Goal: Find specific page/section: Find specific page/section

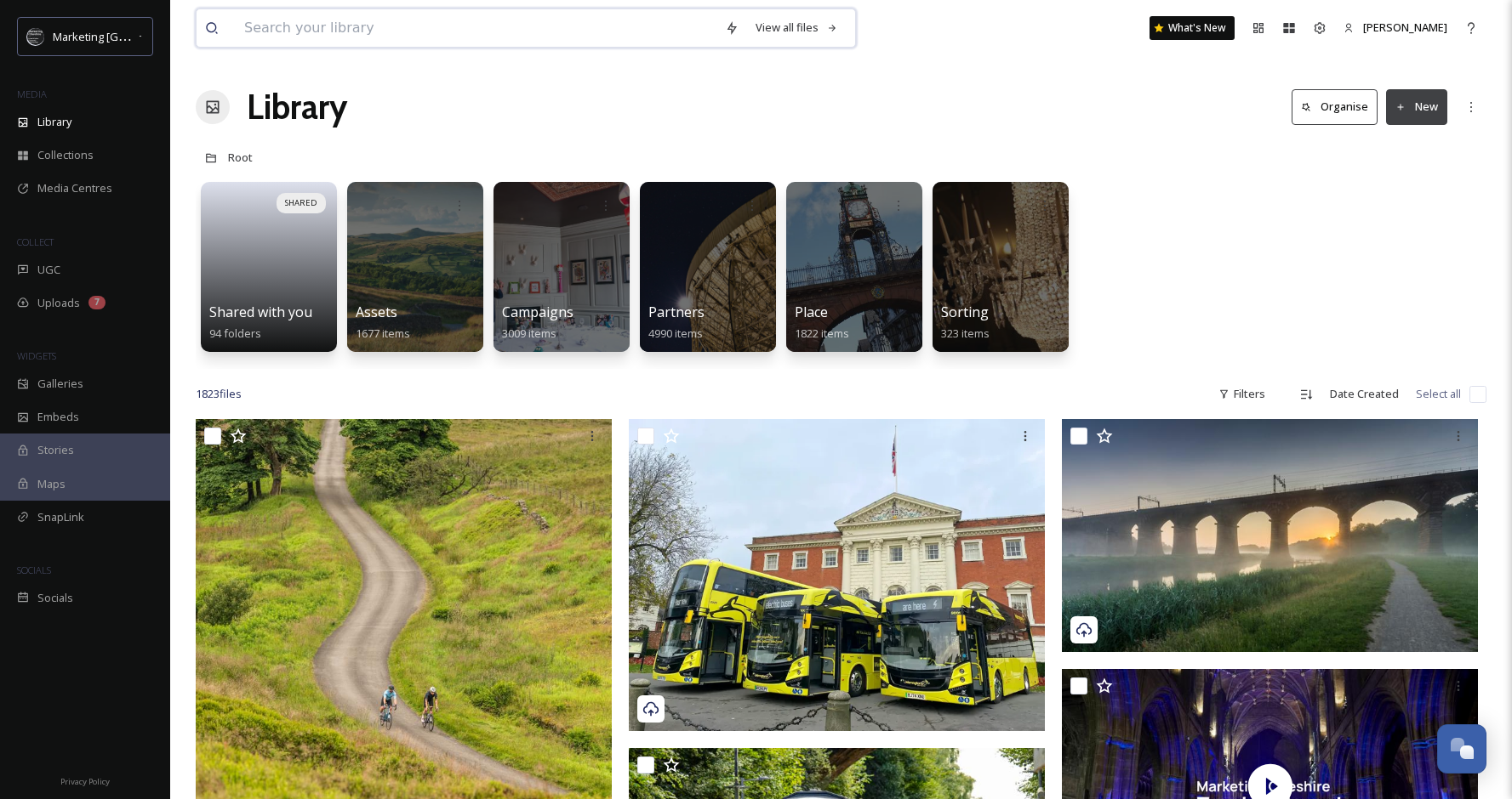
click at [559, 37] on input at bounding box center [476, 28] width 481 height 38
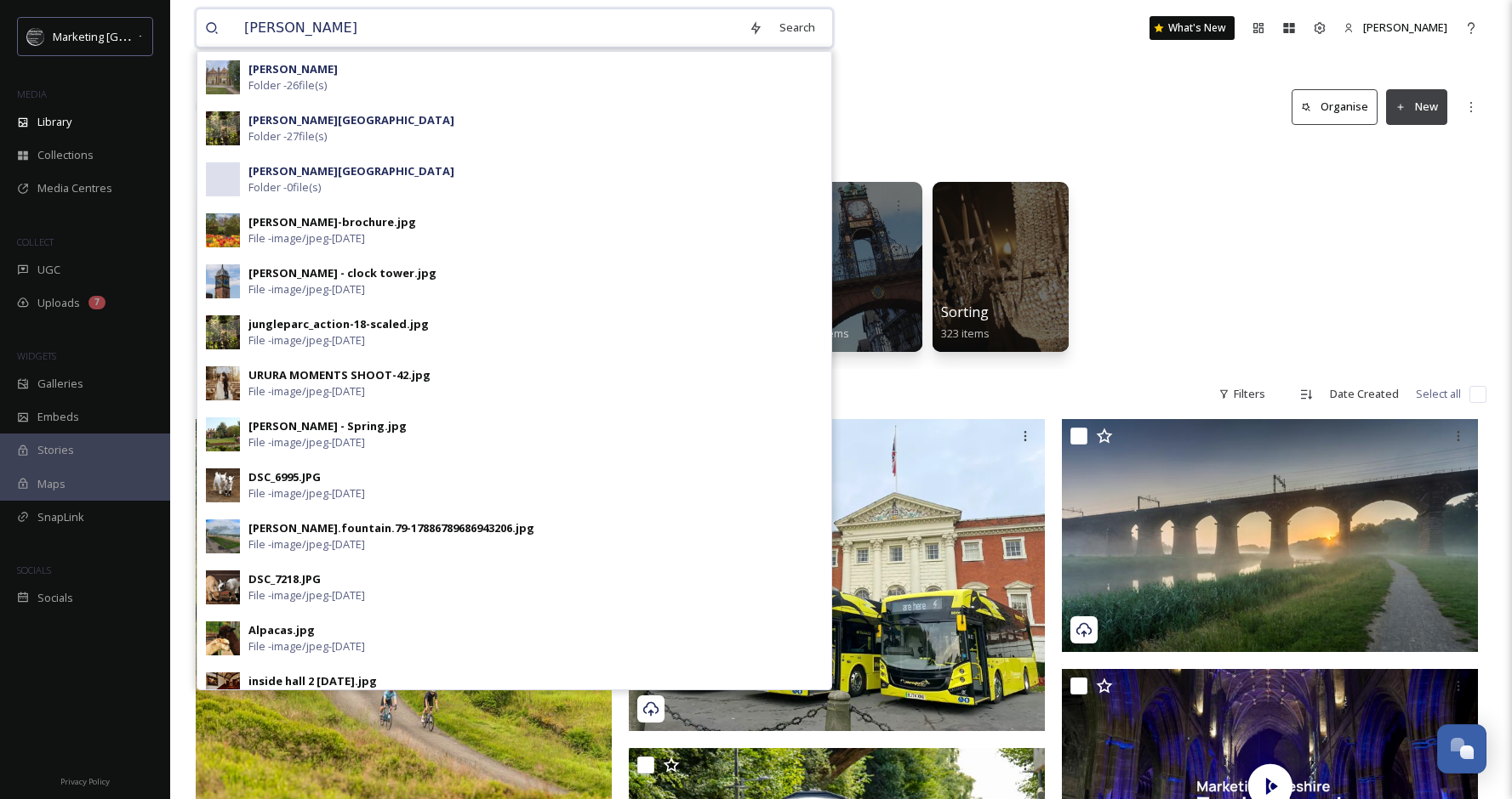
type input "[PERSON_NAME]"
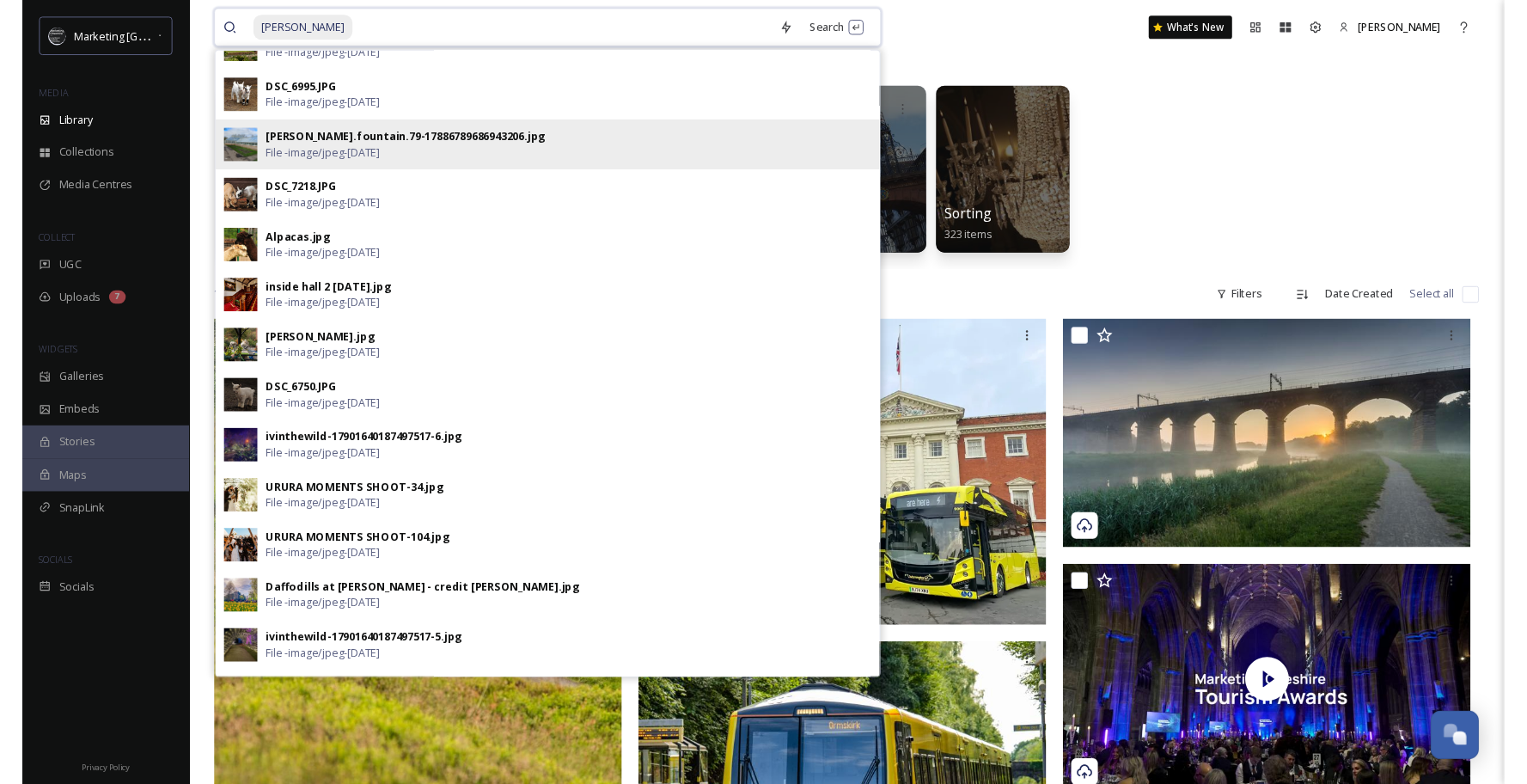
scroll to position [107, 0]
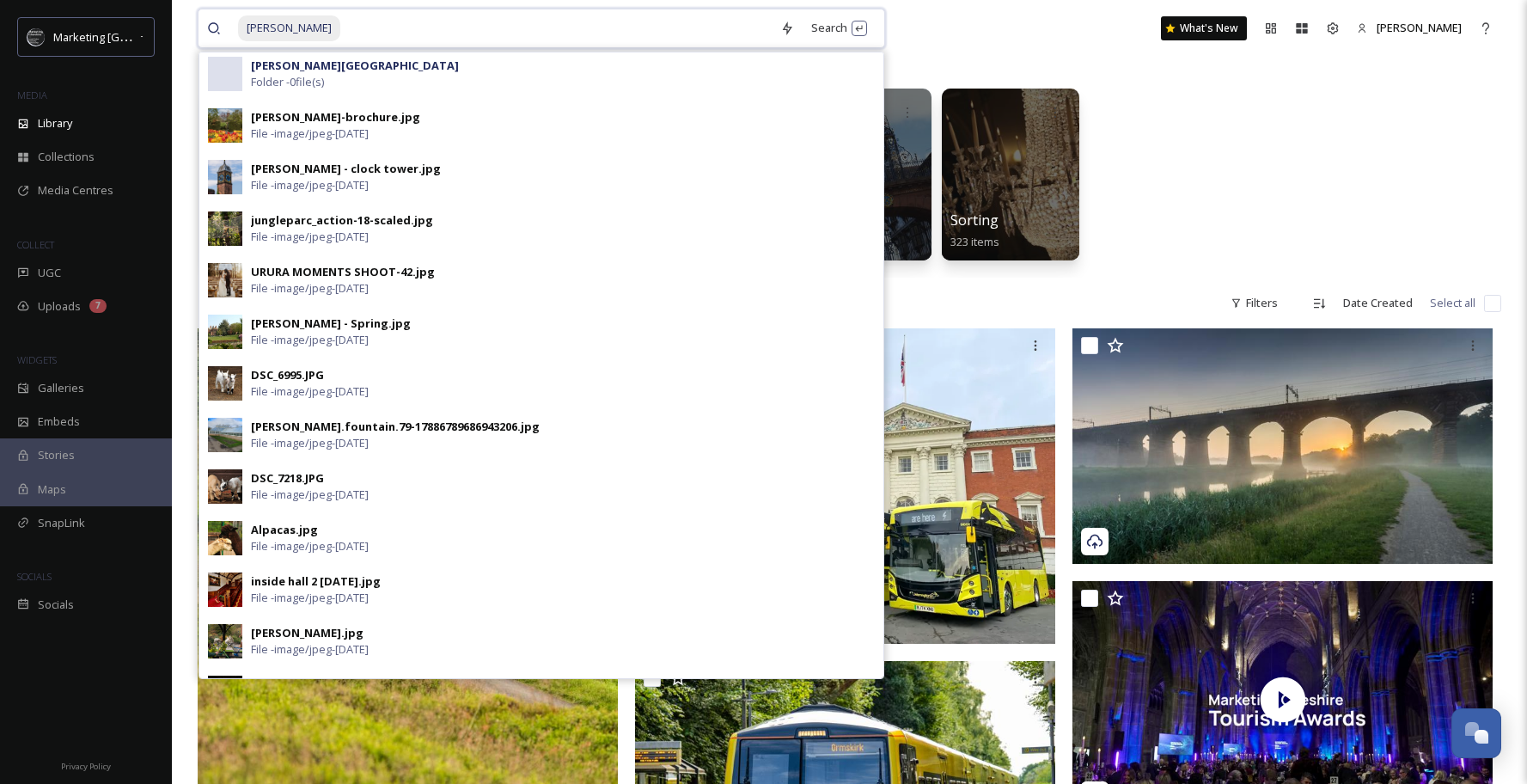
click at [440, 35] on input at bounding box center [556, 28] width 429 height 38
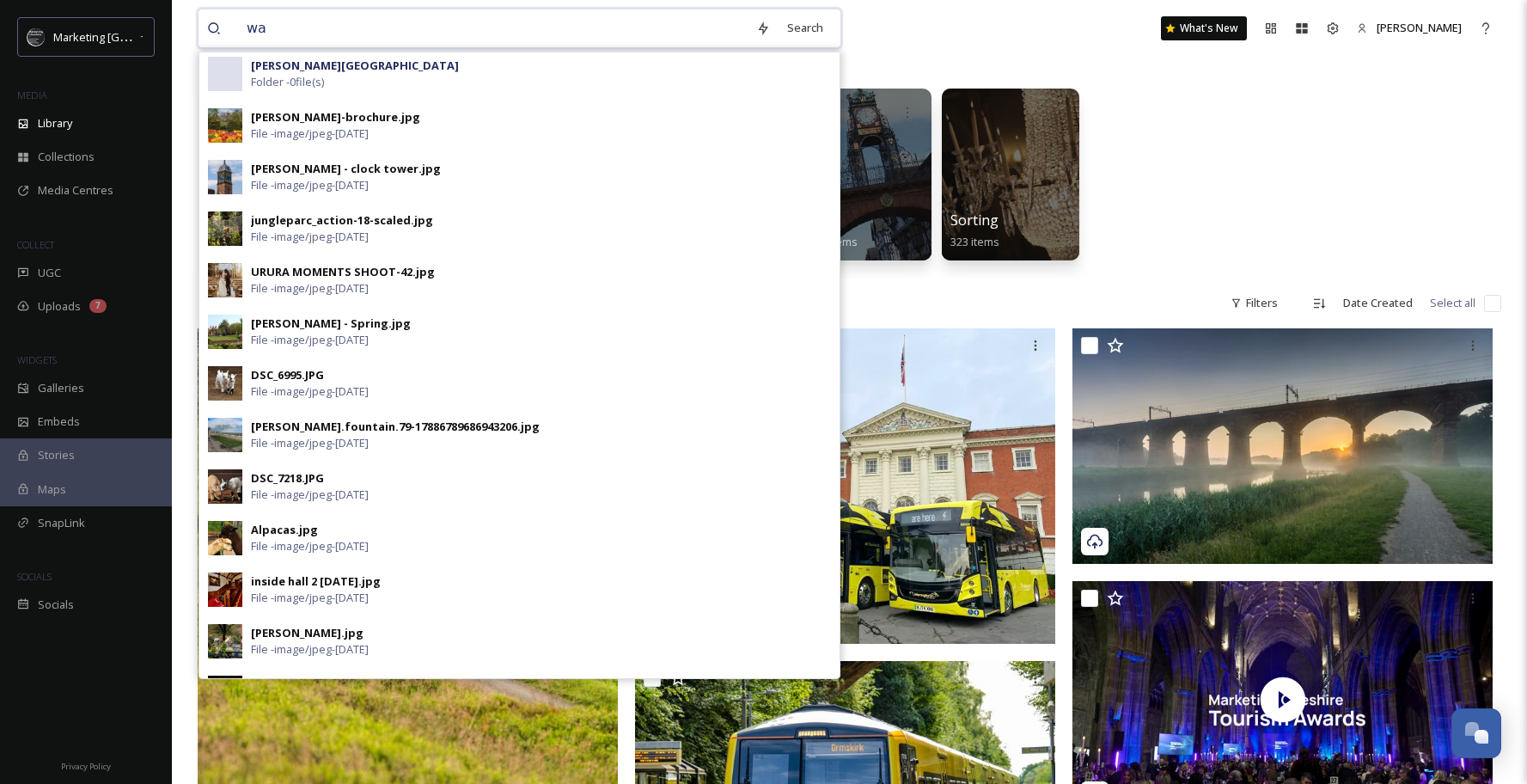
type input "w"
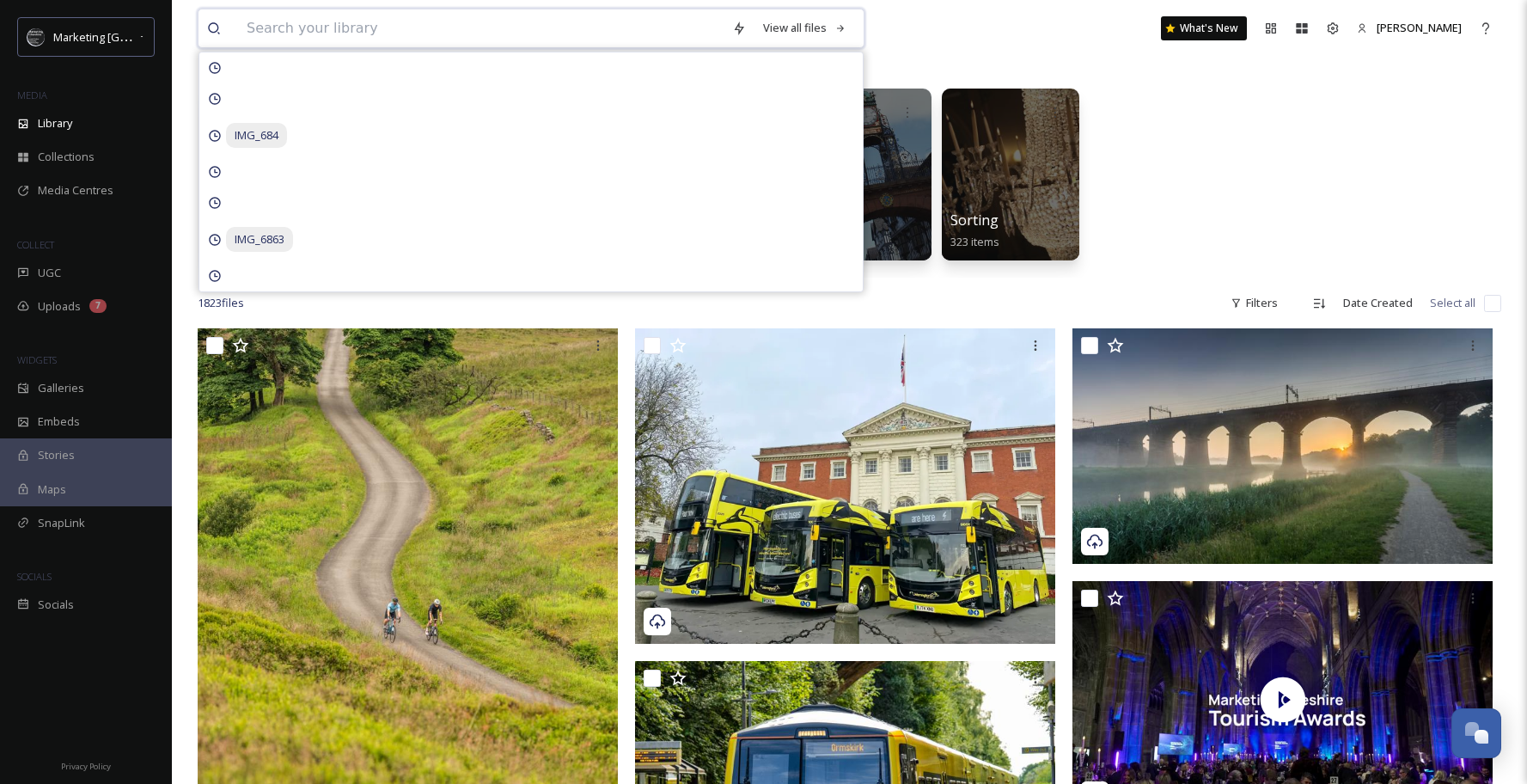
paste input "[PERSON_NAME] [photo credit [PERSON_NAME]].jpg"
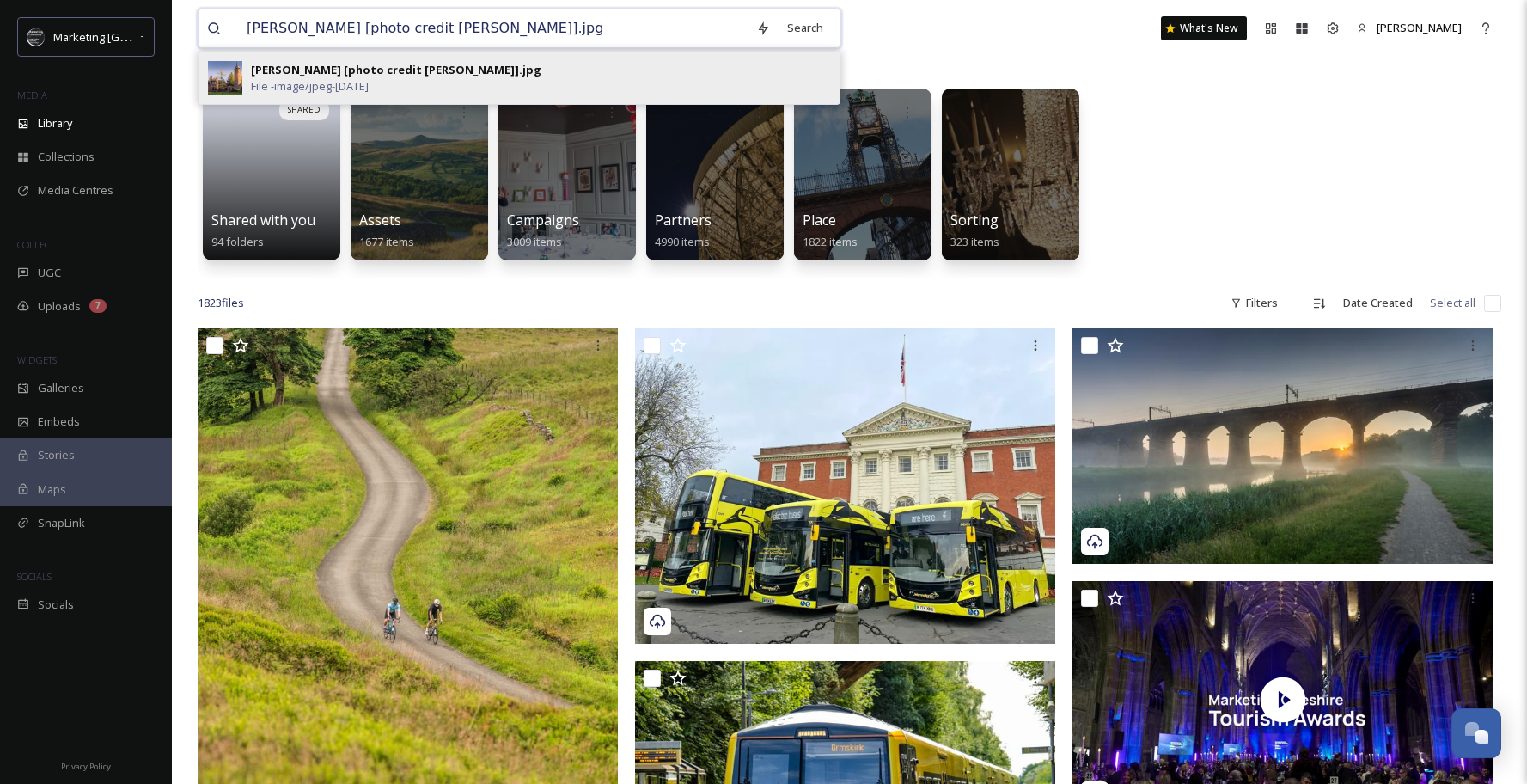
type input "[PERSON_NAME] [photo credit [PERSON_NAME]].jpg"
click at [473, 72] on div "[PERSON_NAME] [photo credit [PERSON_NAME]].jpg" at bounding box center [396, 69] width 290 height 16
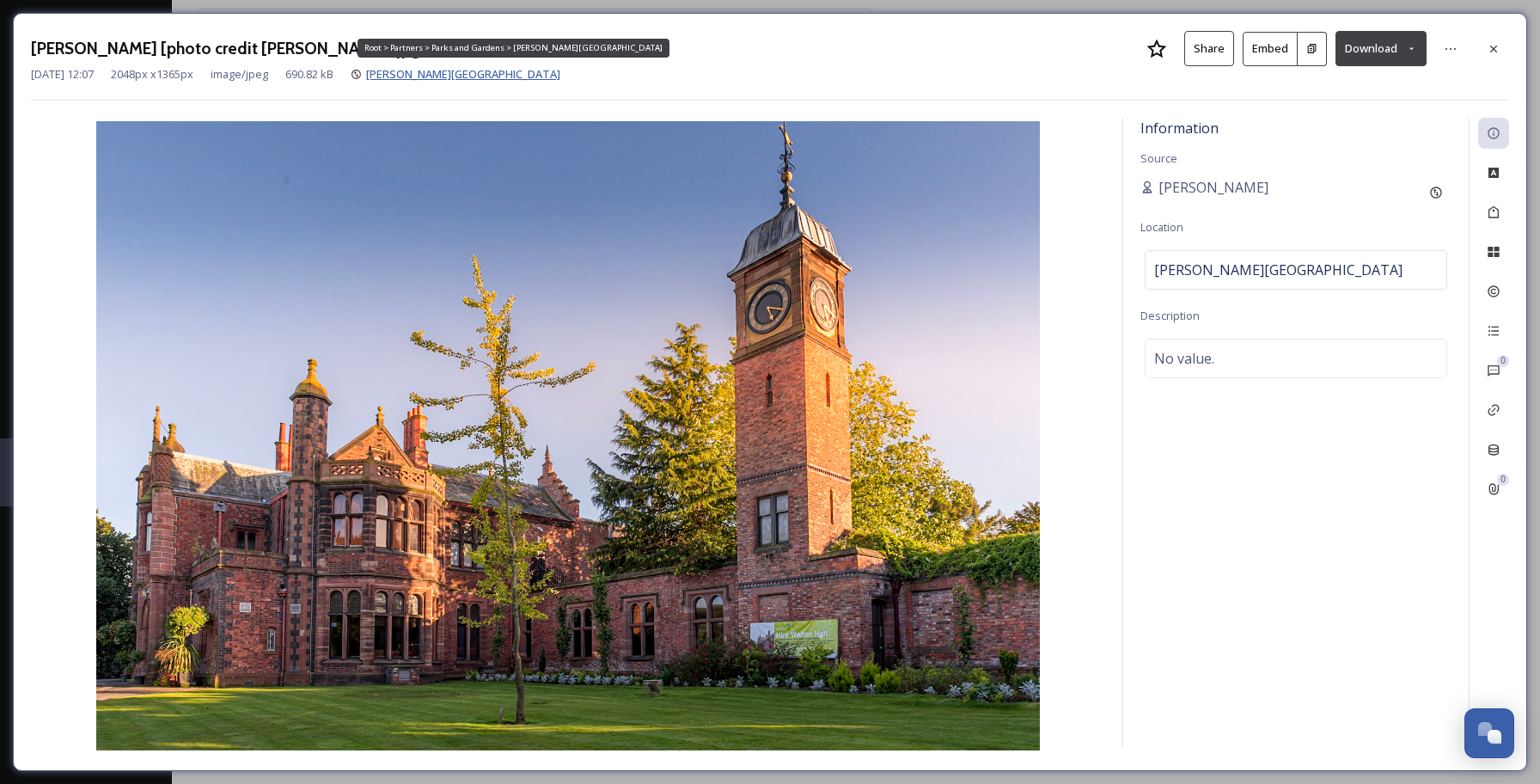
click at [489, 72] on span "[PERSON_NAME][GEOGRAPHIC_DATA]" at bounding box center [463, 74] width 194 height 16
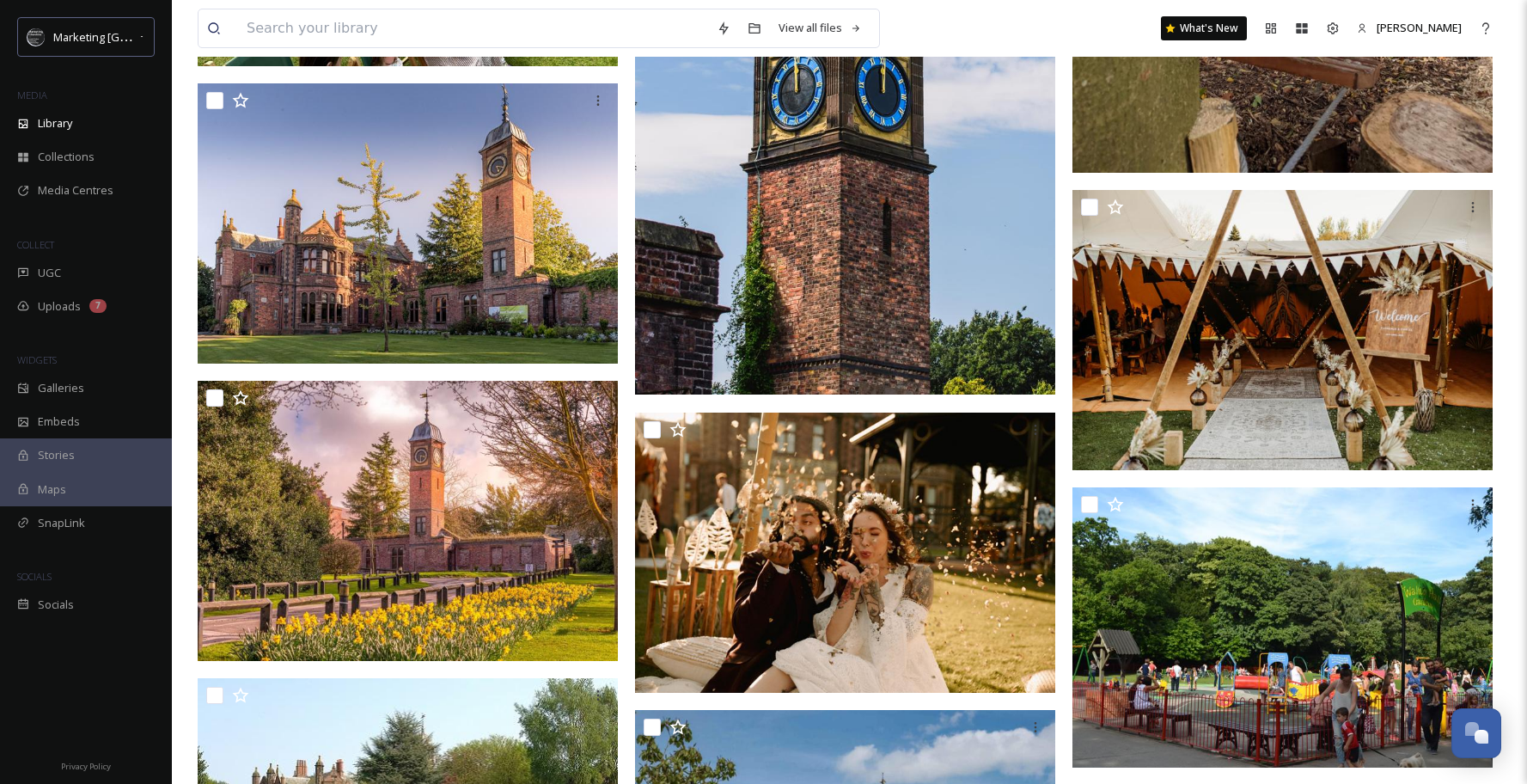
scroll to position [1908, 0]
